Goal: Task Accomplishment & Management: Complete application form

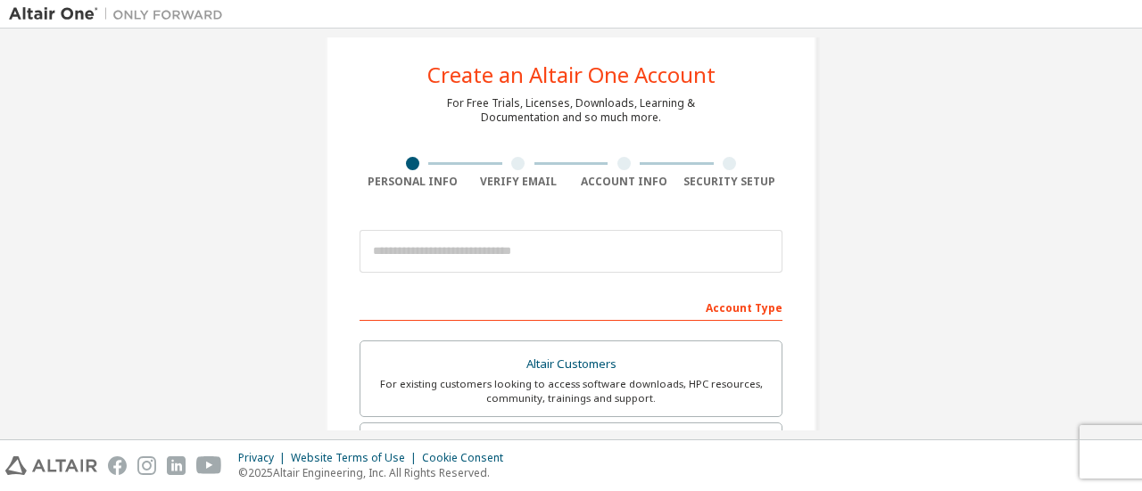
scroll to position [23, 0]
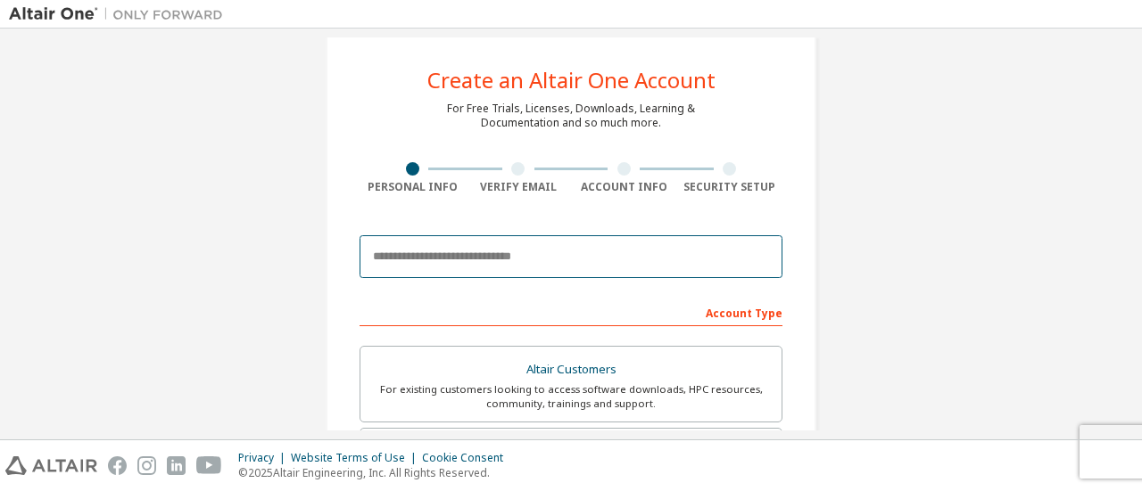
click at [460, 265] on input "email" at bounding box center [570, 256] width 423 height 43
type input "**********"
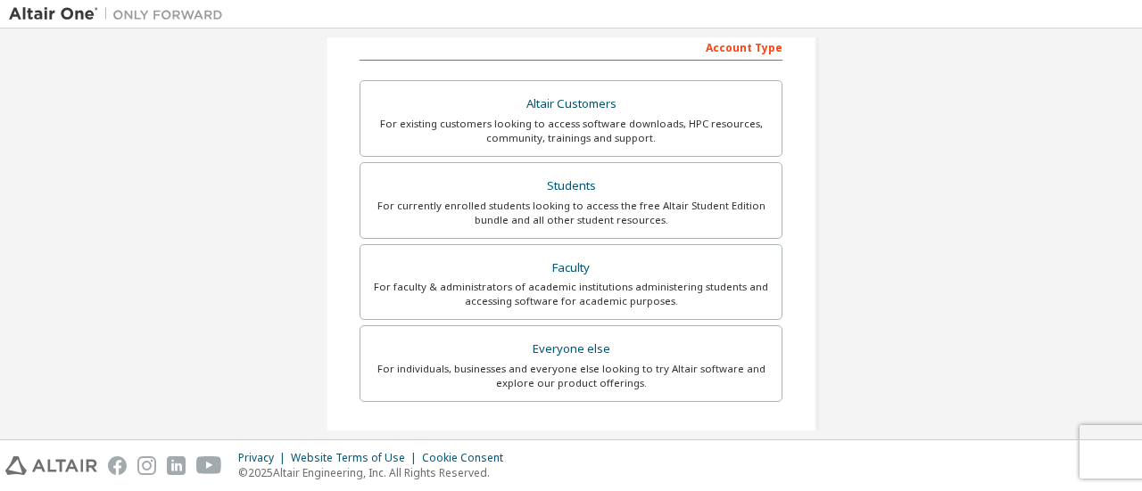
scroll to position [287, 0]
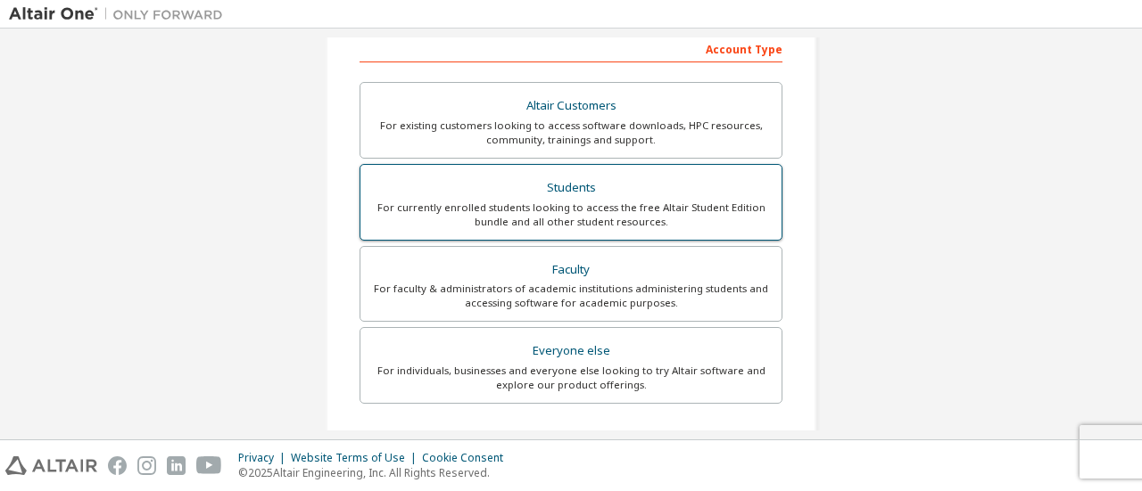
click at [558, 212] on div "For currently enrolled students looking to access the free Altair Student Editi…" at bounding box center [571, 215] width 400 height 29
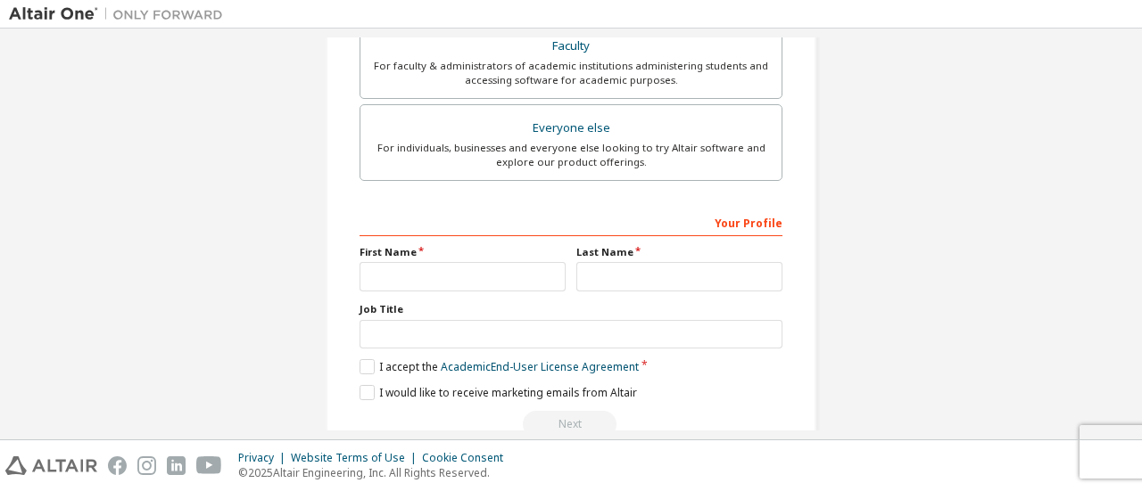
scroll to position [607, 0]
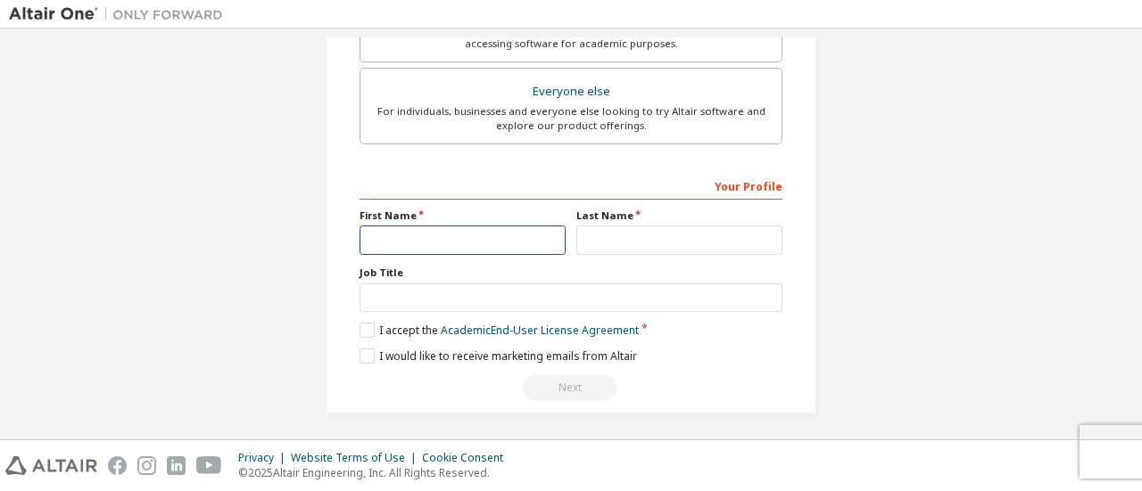
click at [503, 236] on input "text" at bounding box center [462, 240] width 206 height 29
type input "*"
type input "**********"
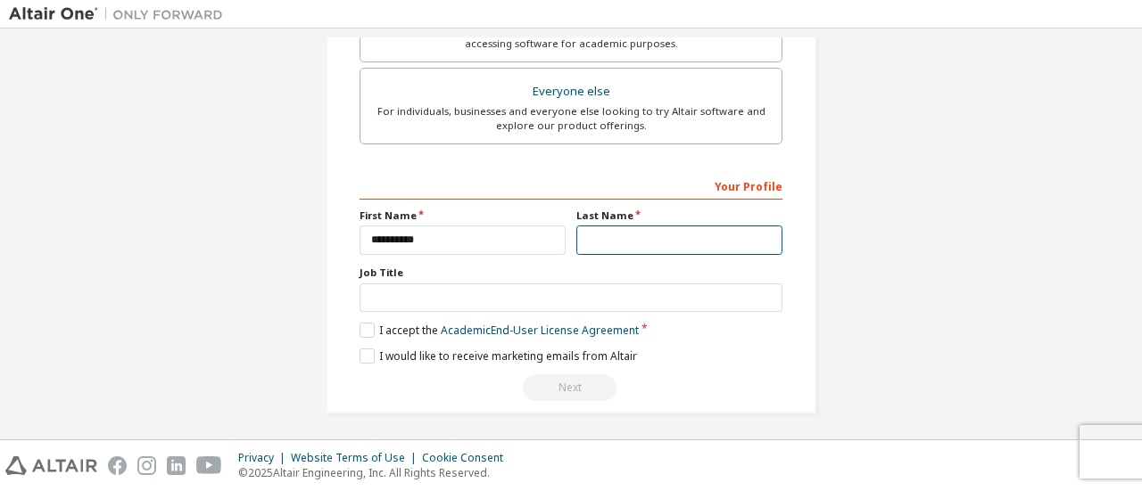
click at [653, 234] on input "text" at bounding box center [679, 240] width 206 height 29
type input "********"
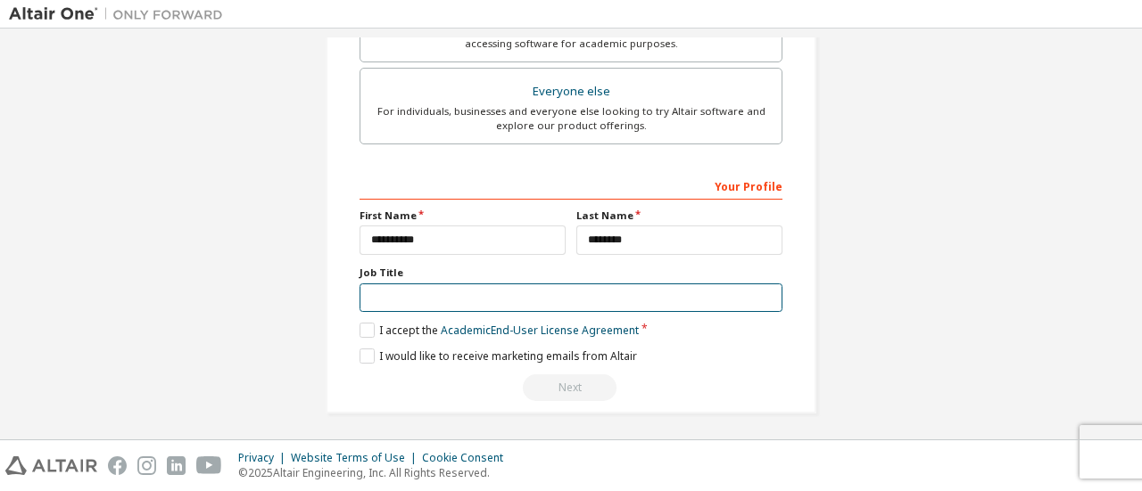
click at [574, 284] on input "text" at bounding box center [570, 298] width 423 height 29
type input "*******"
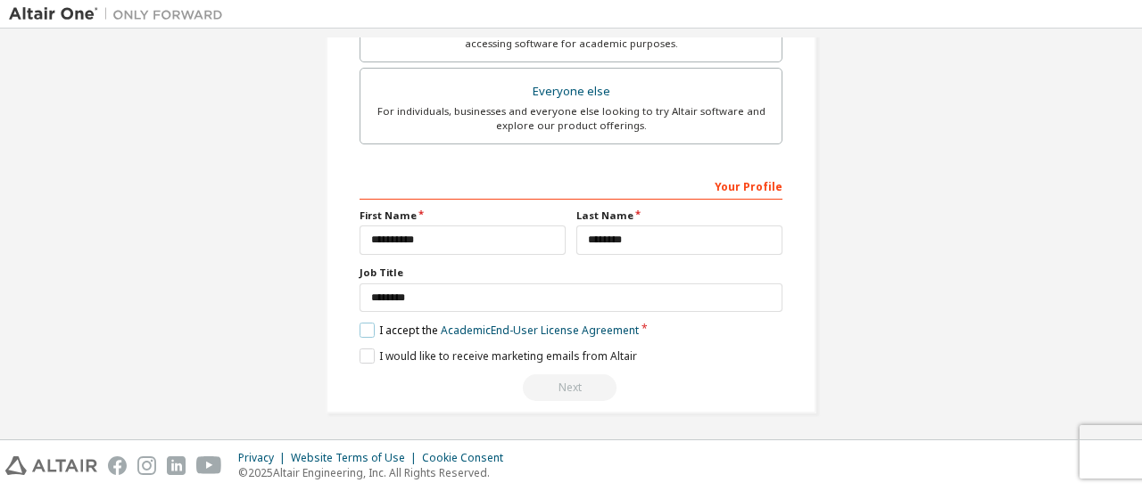
click at [367, 325] on label "I accept the Academic End-User License Agreement" at bounding box center [498, 330] width 279 height 15
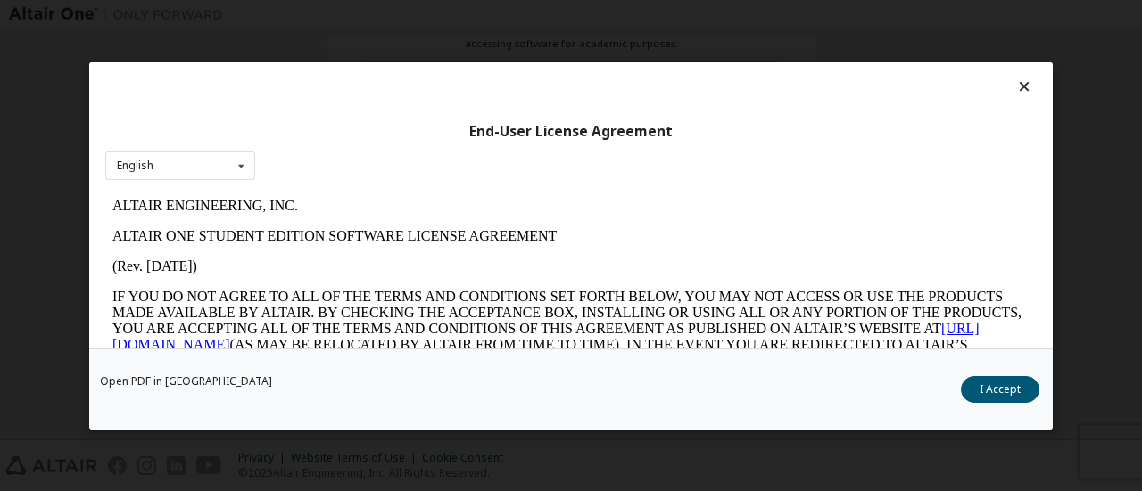
scroll to position [0, 0]
click at [230, 163] on icon at bounding box center [241, 166] width 22 height 28
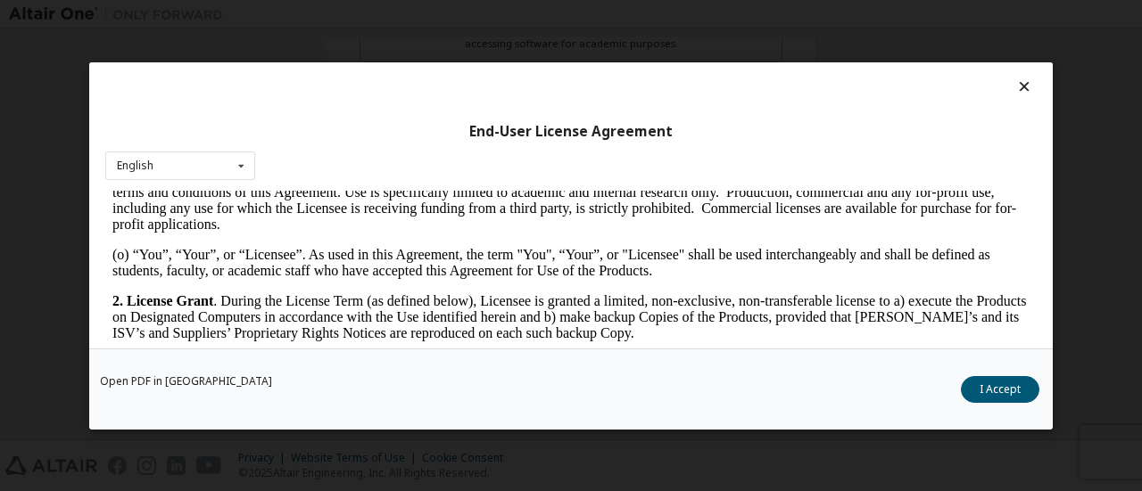
scroll to position [990, 0]
click at [1017, 78] on div at bounding box center [570, 90] width 931 height 25
click at [1015, 92] on icon at bounding box center [1024, 86] width 19 height 16
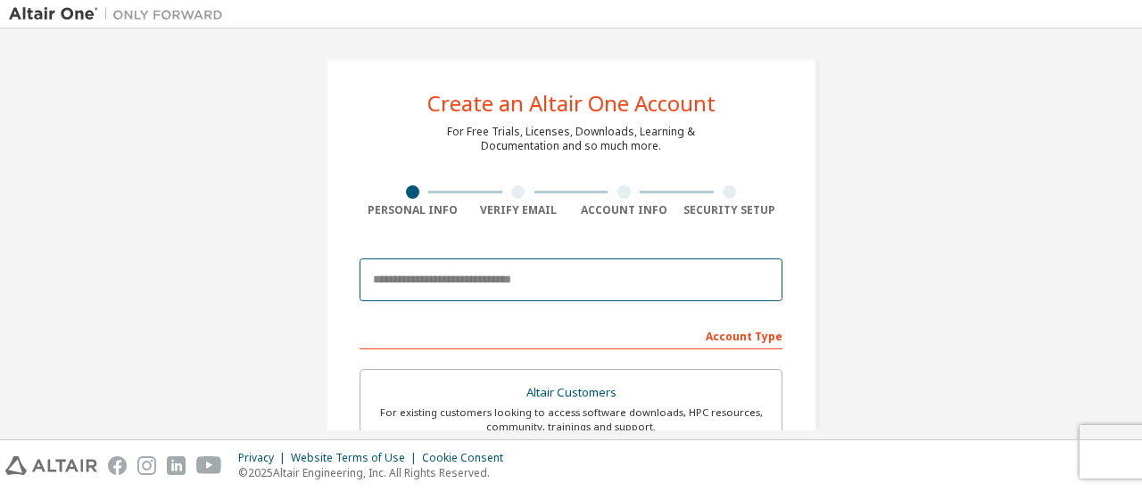
click at [517, 285] on input "email" at bounding box center [570, 280] width 423 height 43
type input "**********"
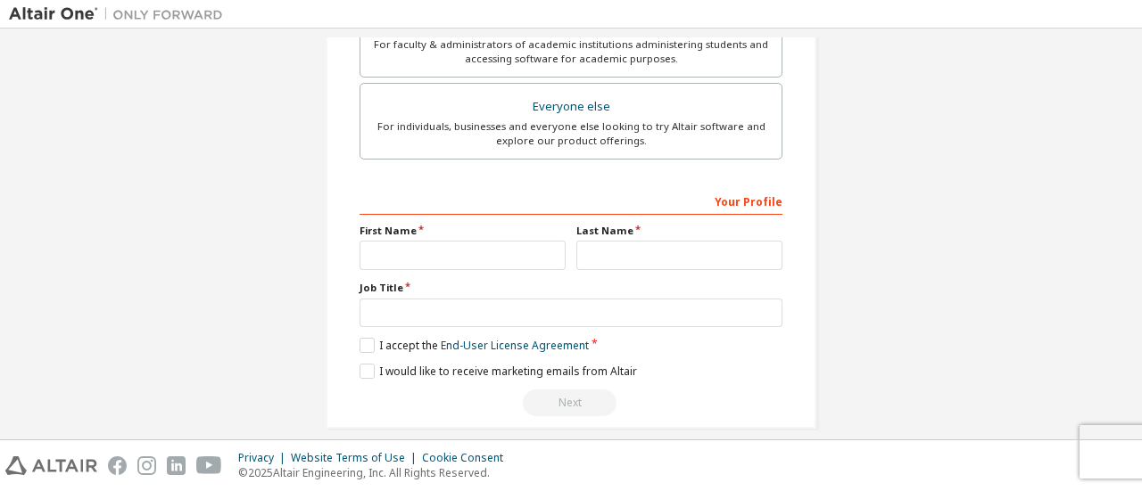
scroll to position [546, 0]
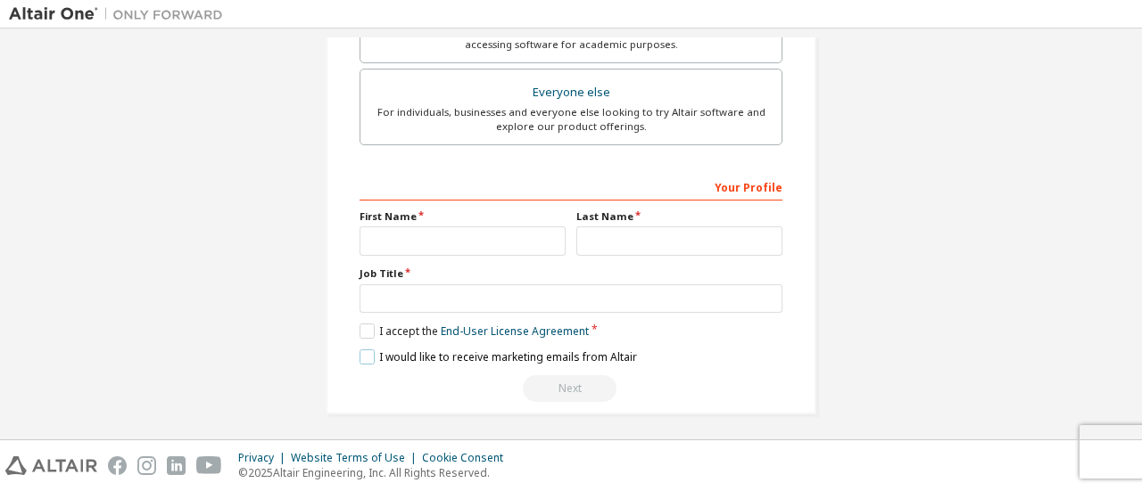
click at [359, 354] on label "I would like to receive marketing emails from Altair" at bounding box center [497, 357] width 277 height 15
click at [359, 324] on label "I accept the End-User License Agreement" at bounding box center [473, 331] width 229 height 15
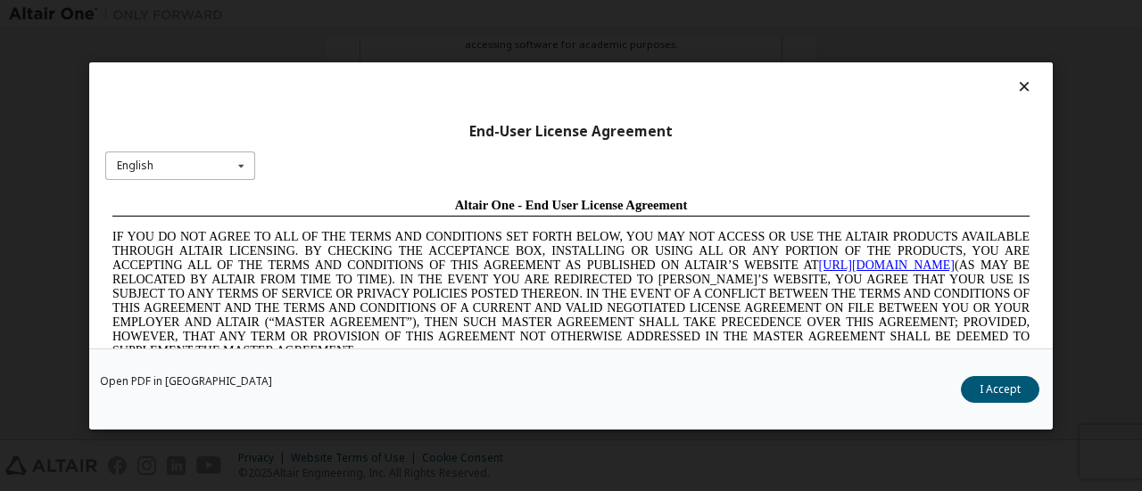
scroll to position [0, 0]
click at [241, 172] on icon at bounding box center [241, 166] width 22 height 28
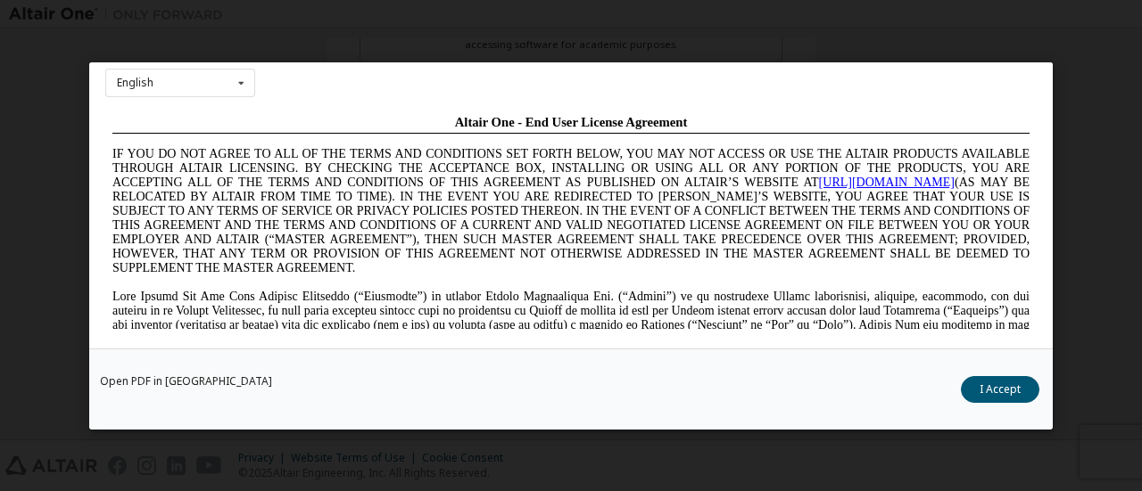
click at [561, 171] on span "IF YOU DO NOT AGREE TO ALL OF THE TERMS AND CONDITIONS SET FORTH BELOW, YOU MAY…" at bounding box center [570, 211] width 917 height 128
click at [633, 39] on div "End-User License Agreement English English Chinese French German Japanese Korea…" at bounding box center [571, 245] width 1142 height 491
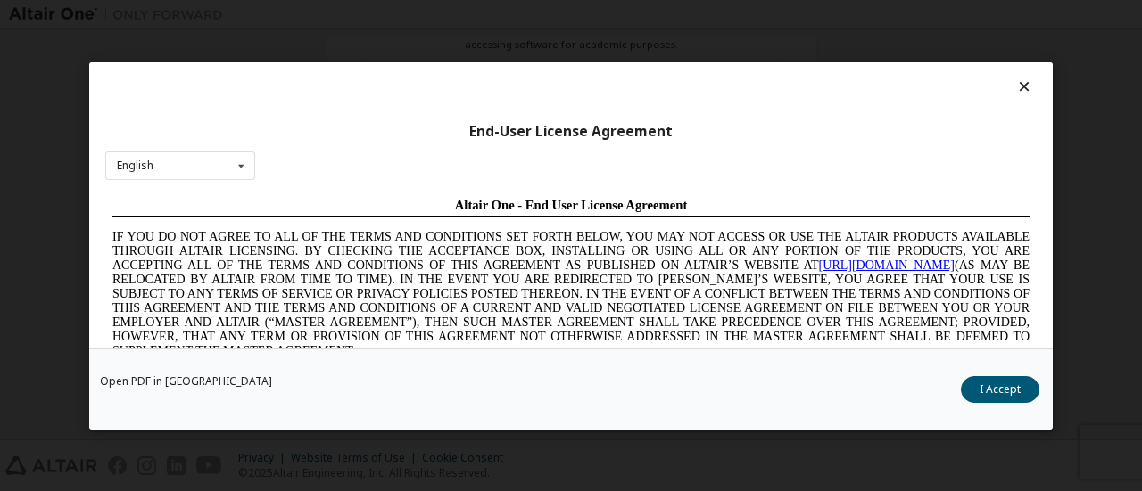
click at [1015, 92] on icon at bounding box center [1024, 86] width 19 height 16
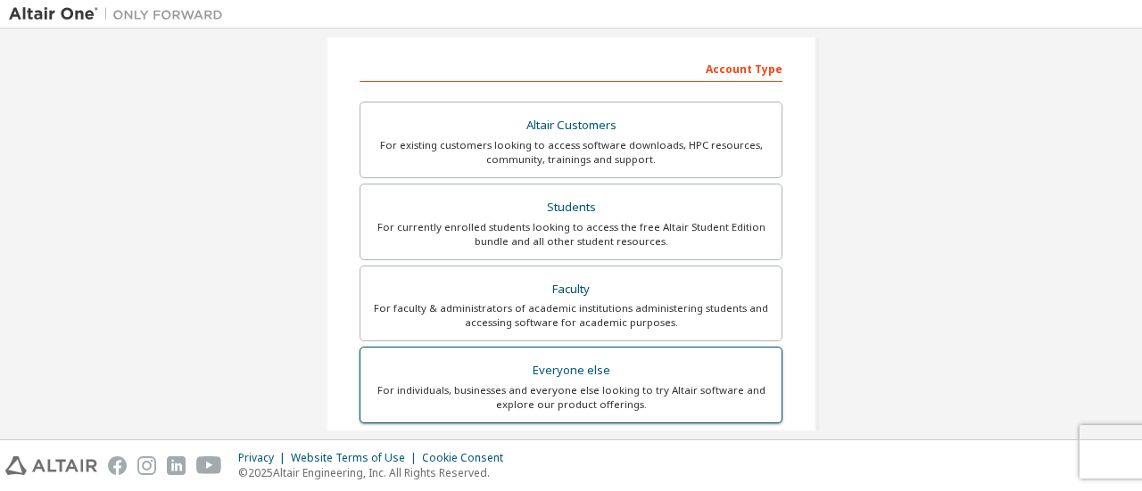
scroll to position [266, 0]
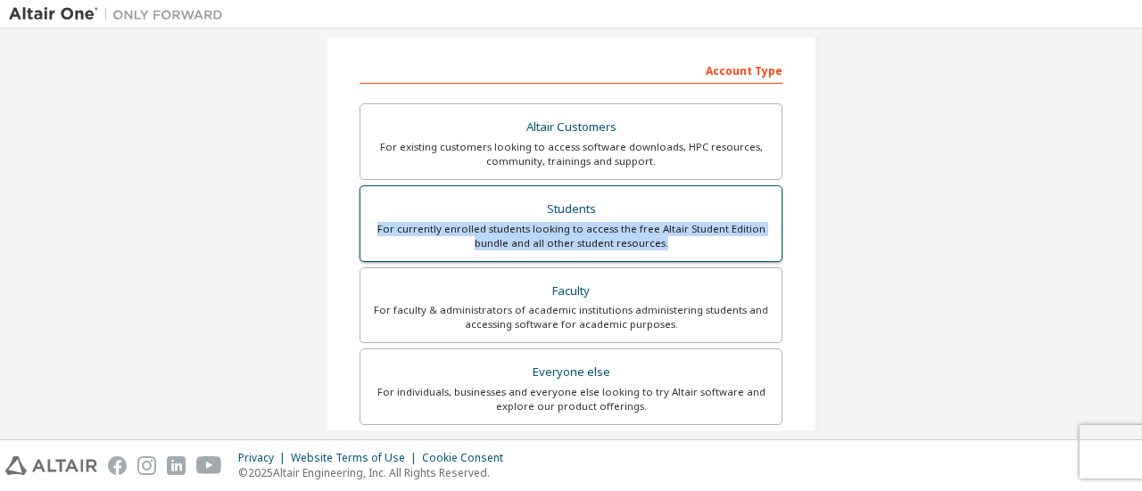
drag, startPoint x: 659, startPoint y: 242, endPoint x: 359, endPoint y: 220, distance: 301.4
click at [359, 220] on label "Students For currently enrolled students looking to access the free Altair Stud…" at bounding box center [570, 224] width 423 height 77
copy div "For currently enrolled students looking to access the free Altair Student Editi…"
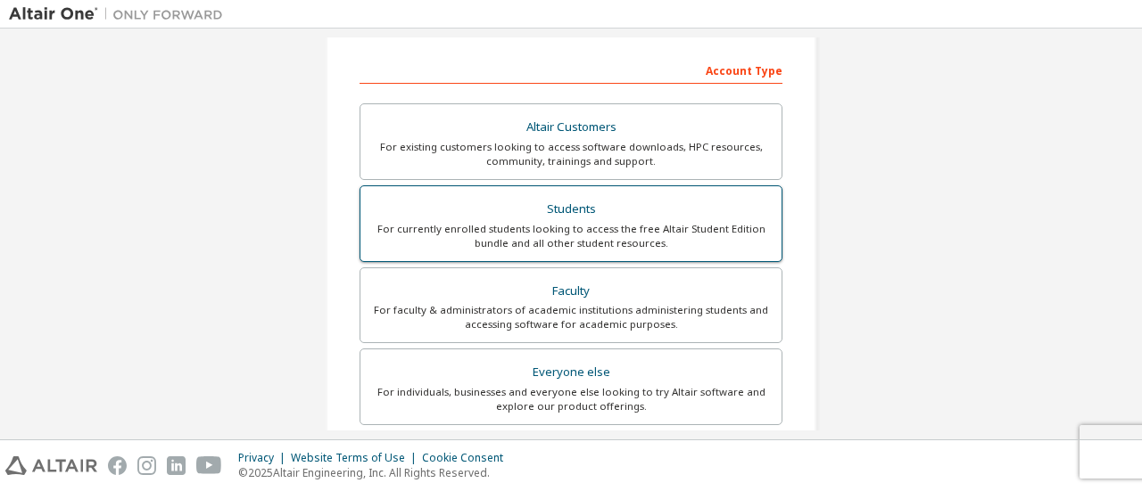
click at [536, 206] on div "Students" at bounding box center [571, 209] width 400 height 25
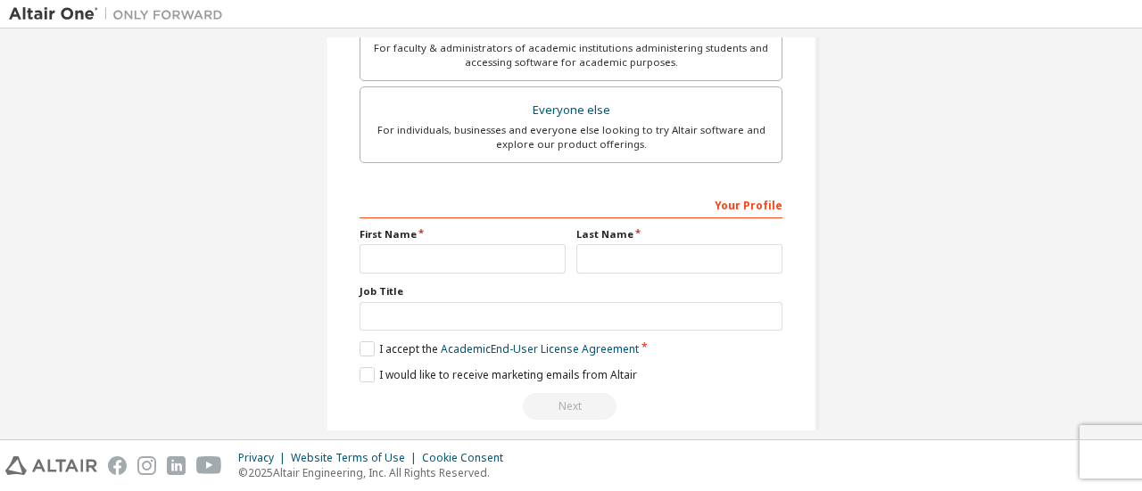
scroll to position [592, 0]
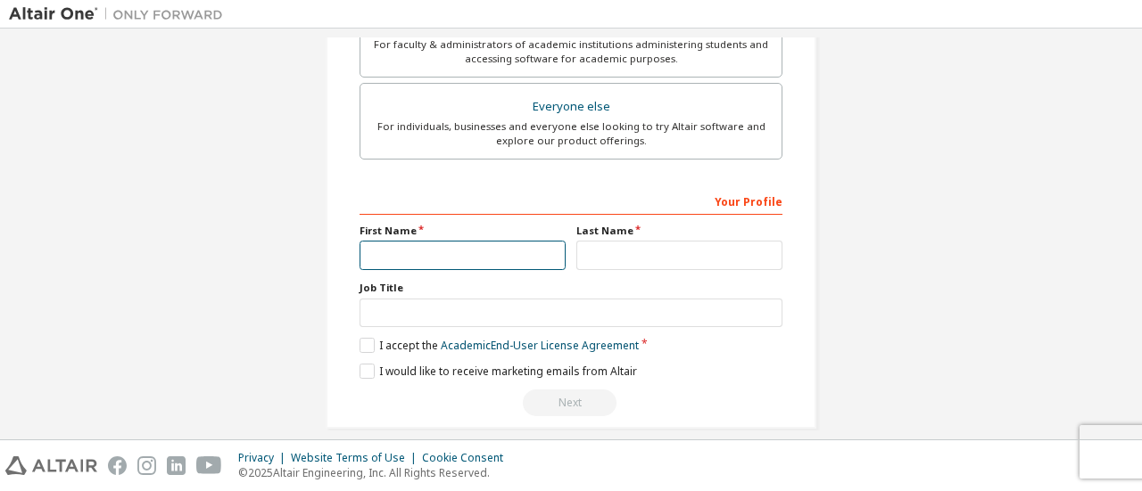
click at [501, 246] on input "text" at bounding box center [462, 255] width 206 height 29
type input "**********"
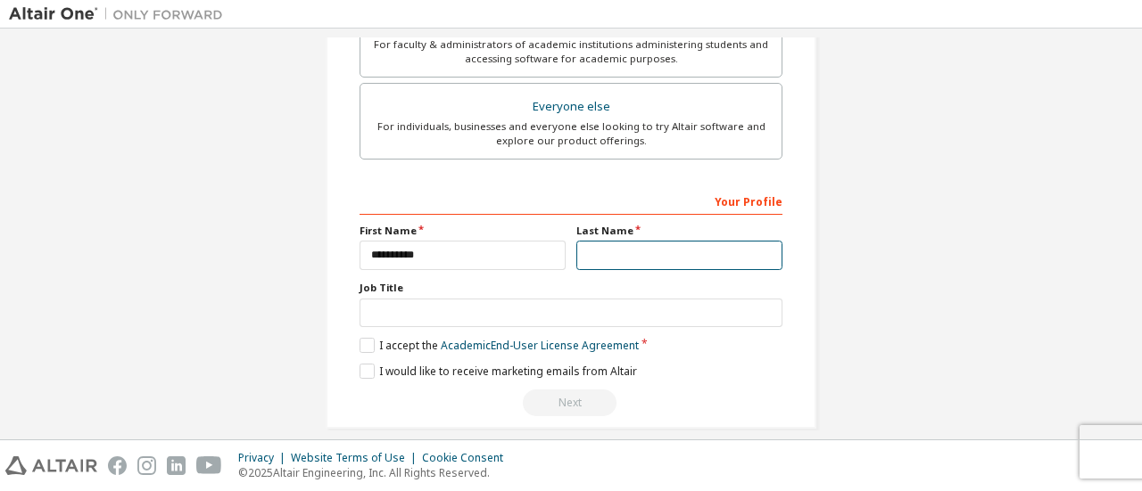
click at [619, 244] on input "text" at bounding box center [679, 255] width 206 height 29
type input "********"
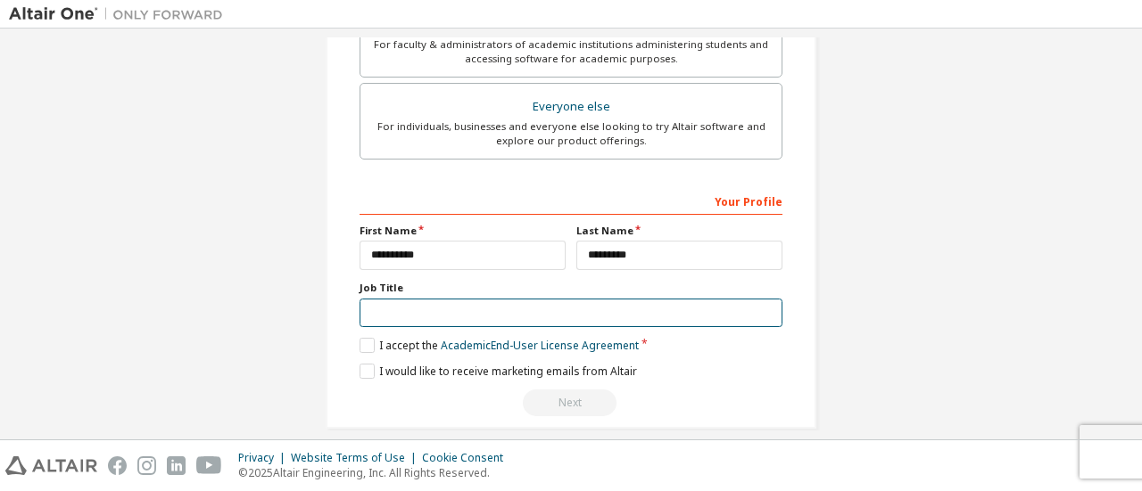
click at [603, 312] on input "text" at bounding box center [570, 313] width 423 height 29
type input "*"
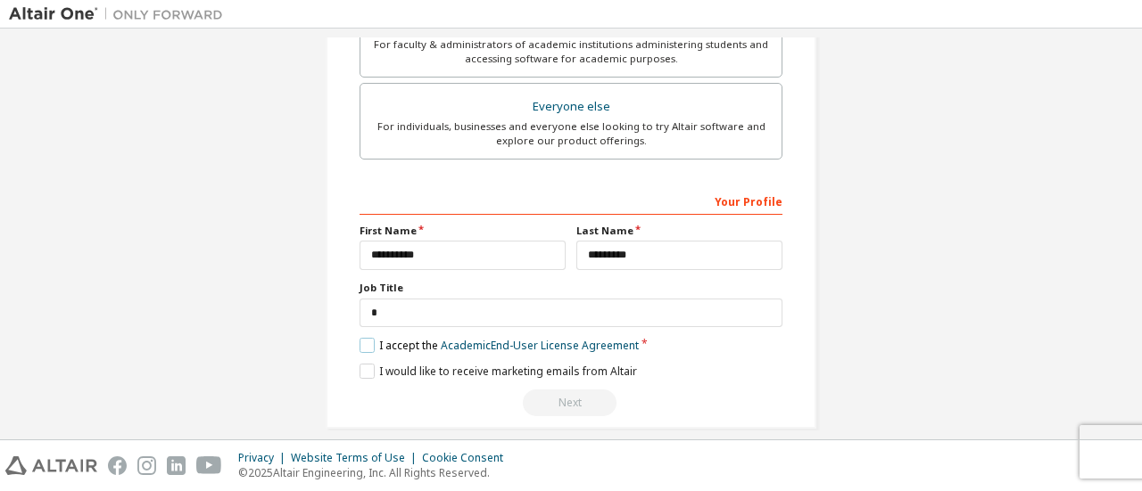
click at [368, 340] on label "I accept the Academic End-User License Agreement" at bounding box center [498, 345] width 279 height 15
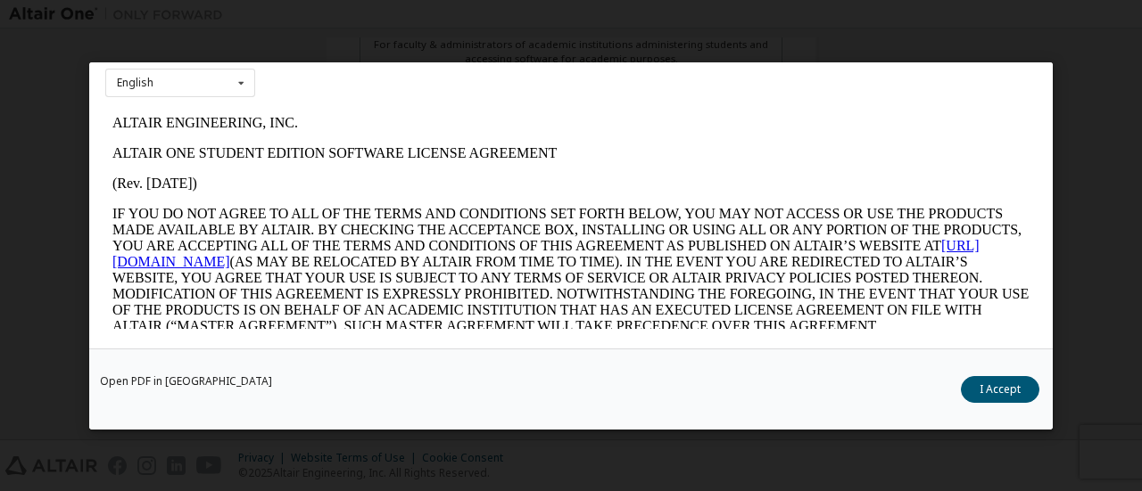
scroll to position [0, 0]
click at [997, 393] on button "I Accept" at bounding box center [1000, 389] width 78 height 27
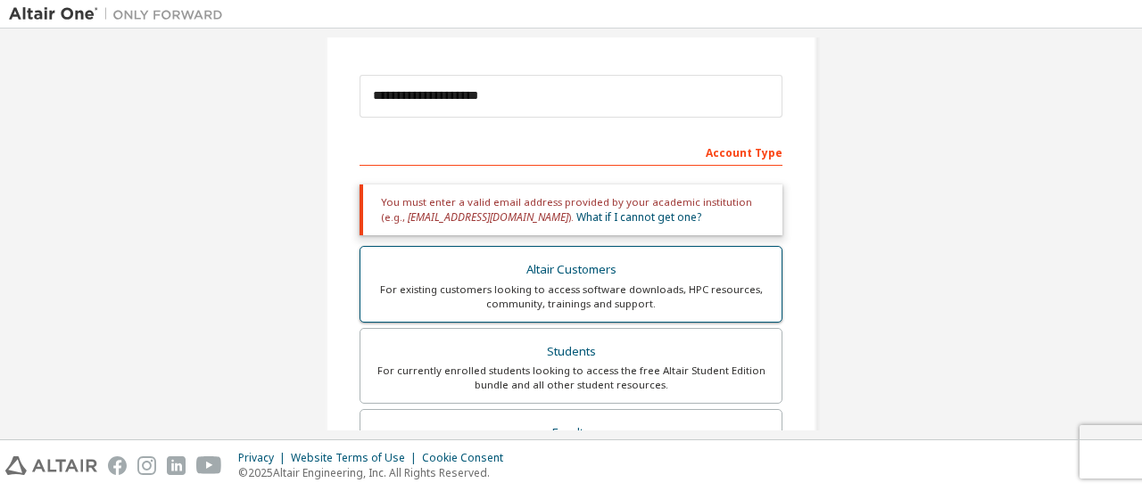
scroll to position [182, 0]
click at [672, 260] on div "Altair Customers" at bounding box center [571, 272] width 400 height 25
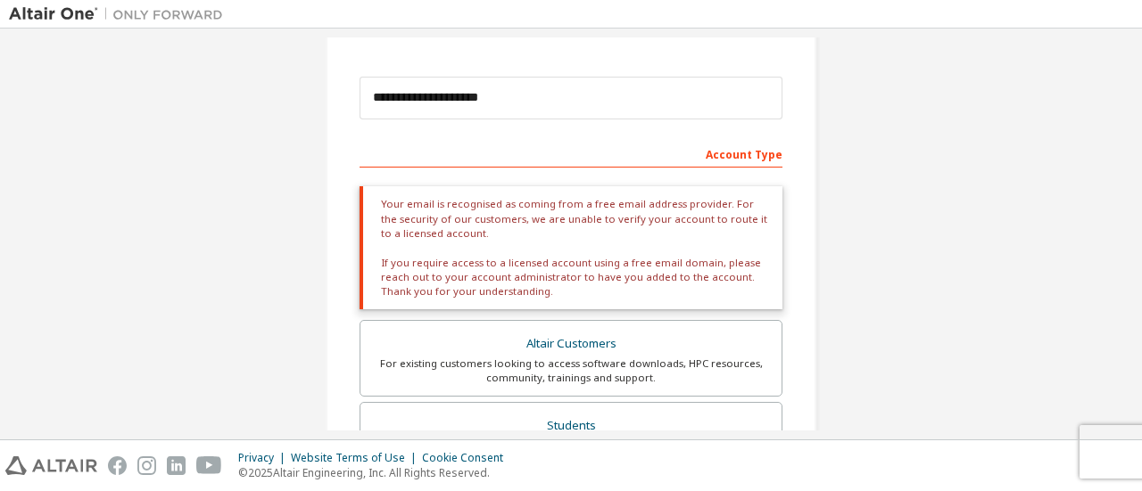
click at [886, 235] on div "**********" at bounding box center [571, 394] width 1124 height 1078
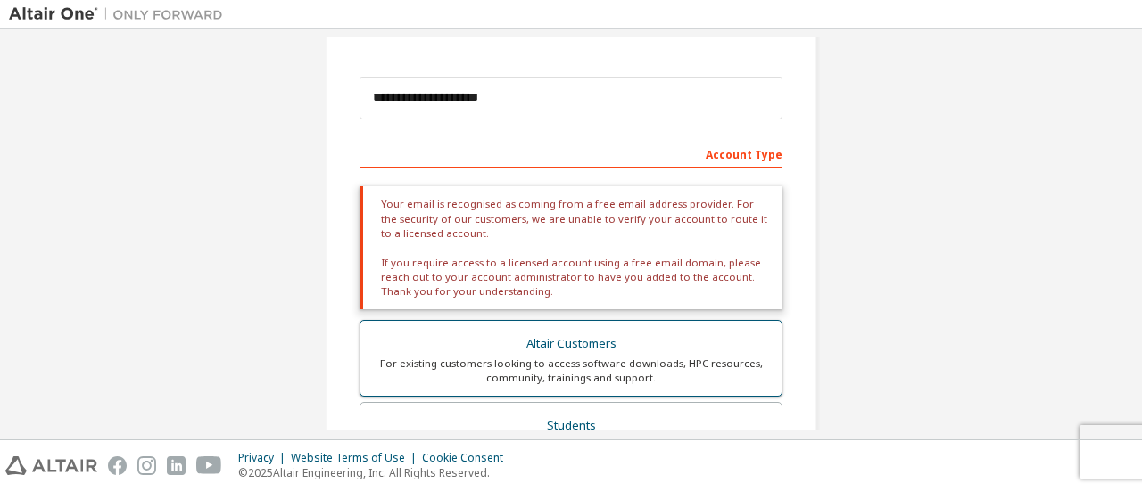
click at [636, 367] on div "For existing customers looking to access software downloads, HPC resources, com…" at bounding box center [571, 371] width 400 height 29
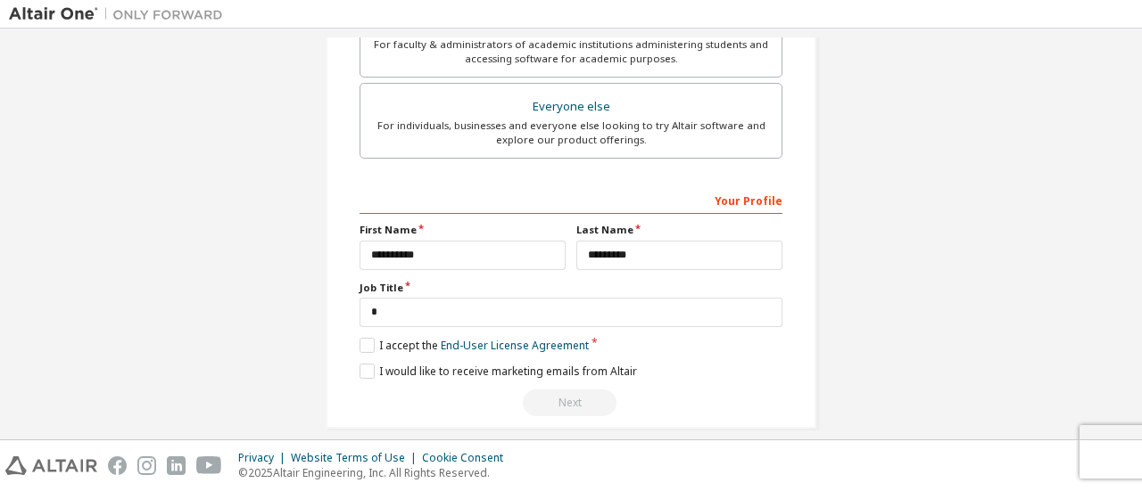
scroll to position [665, 0]
click at [764, 199] on div "Your Profile" at bounding box center [570, 200] width 423 height 29
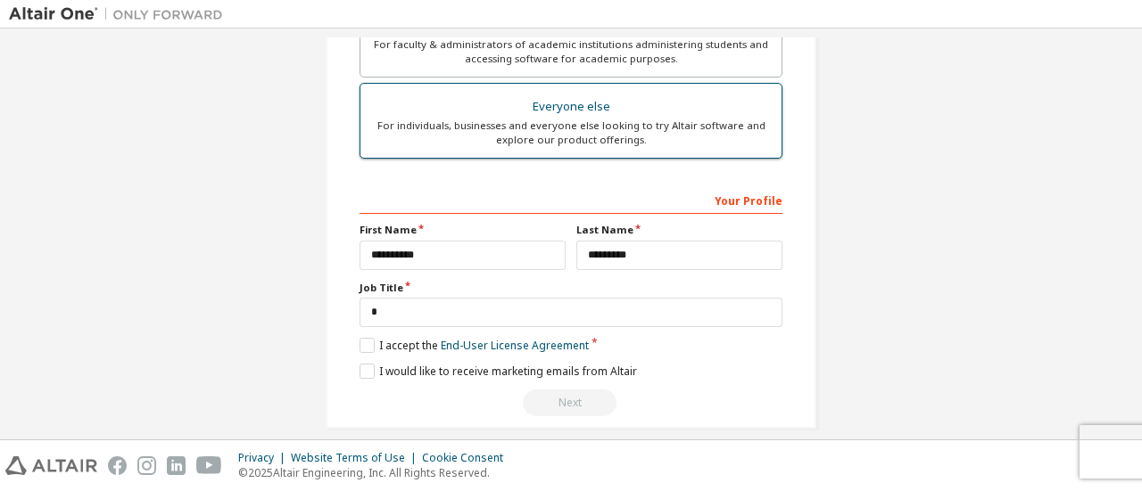
click at [651, 119] on div "For individuals, businesses and everyone else looking to try Altair software an…" at bounding box center [571, 133] width 400 height 29
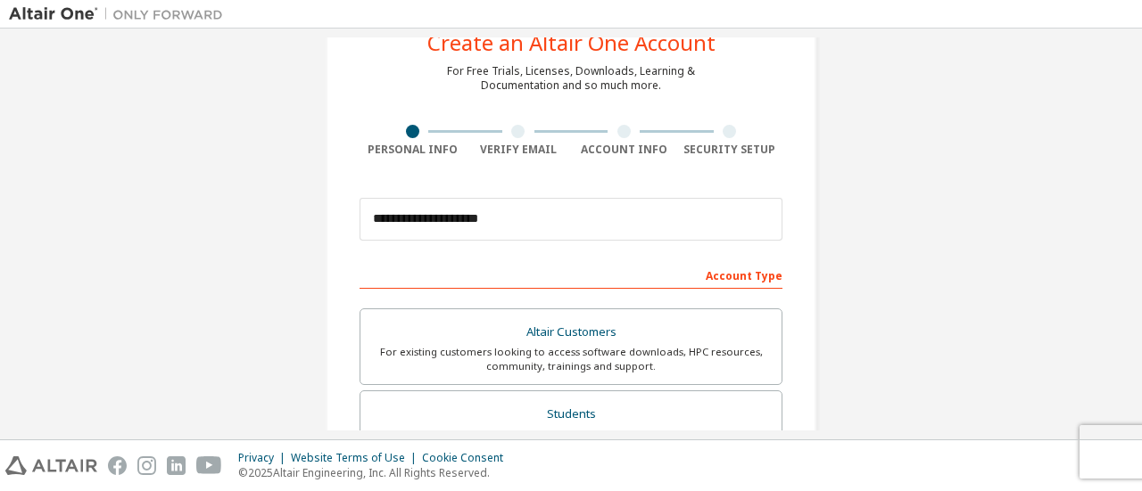
scroll to position [0, 0]
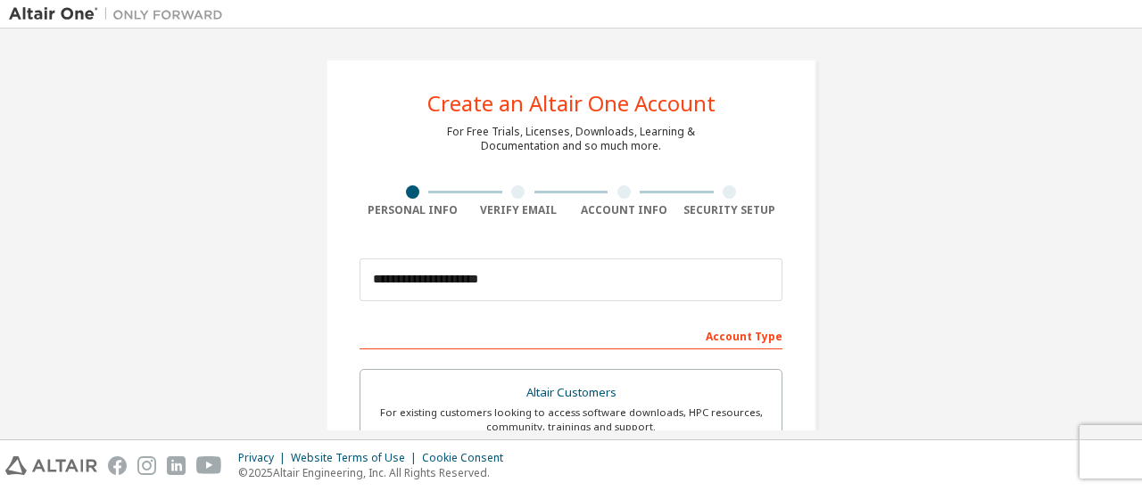
click at [513, 190] on div at bounding box center [517, 192] width 13 height 13
